Goal: Information Seeking & Learning: Learn about a topic

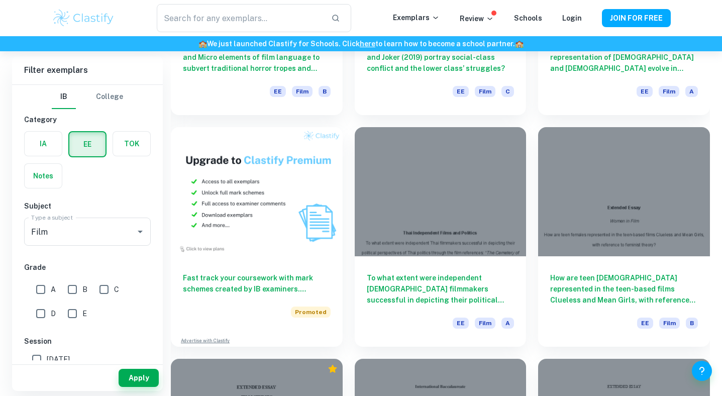
scroll to position [273, 0]
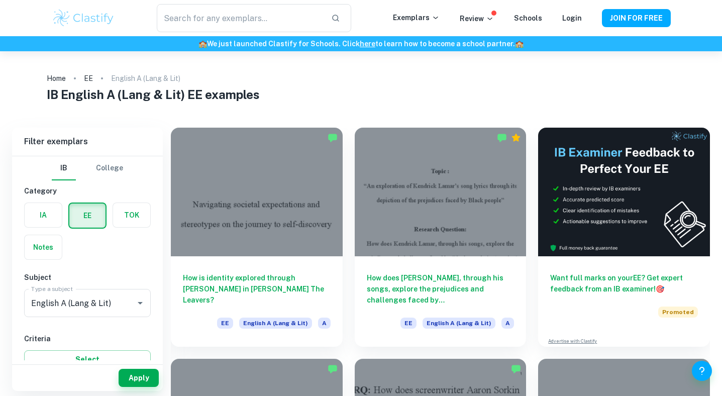
click at [260, 5] on input "text" at bounding box center [240, 18] width 166 height 28
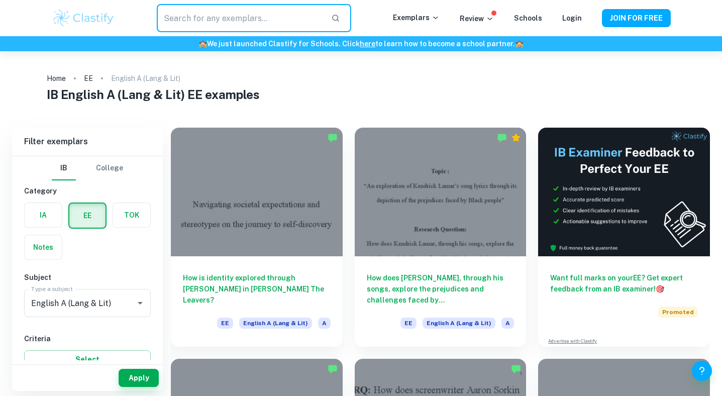
type input "m"
type input "film"
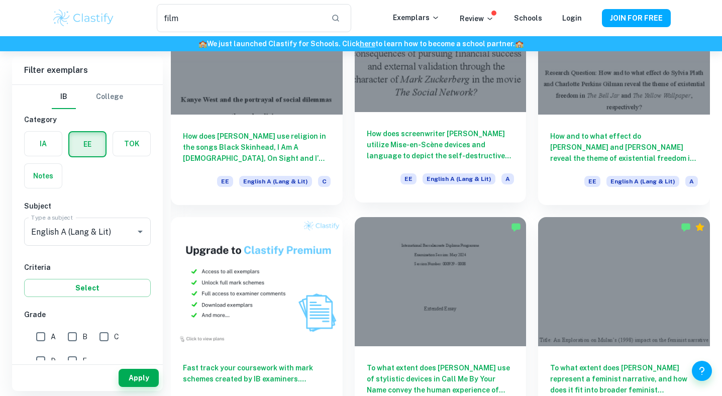
scroll to position [465, 0]
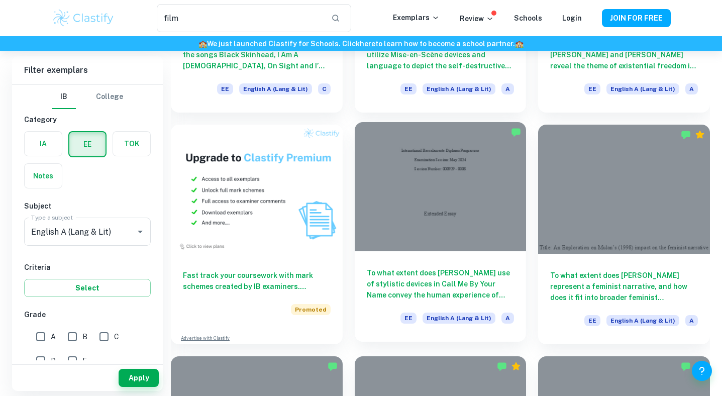
click at [393, 292] on h6 "To what extent does Andre Aciman’s use of stylistic devices in Call Me By Your …" at bounding box center [441, 283] width 148 height 33
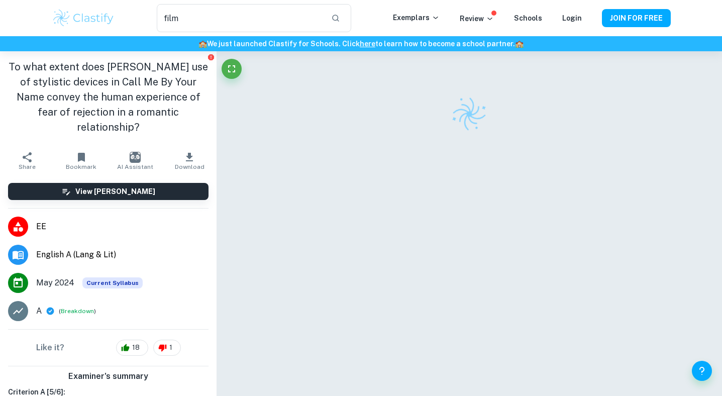
scroll to position [14, 0]
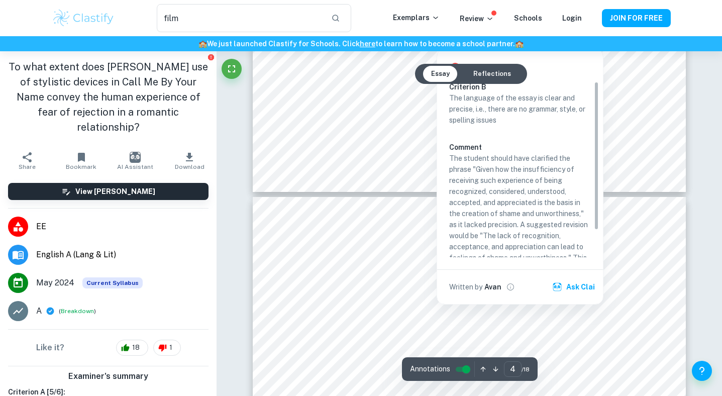
type input "5"
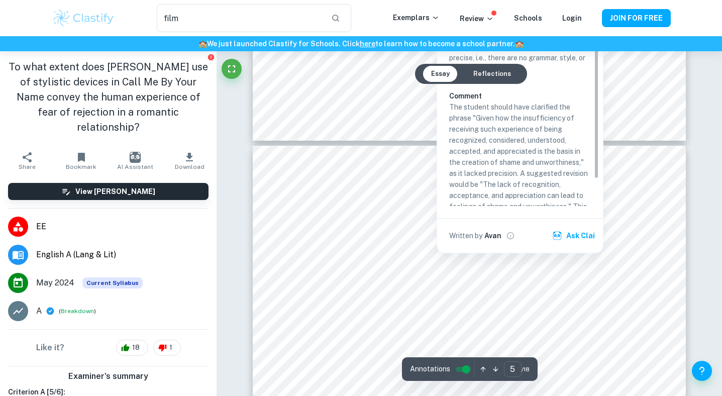
scroll to position [2542, 0]
